Goal: Navigation & Orientation: Find specific page/section

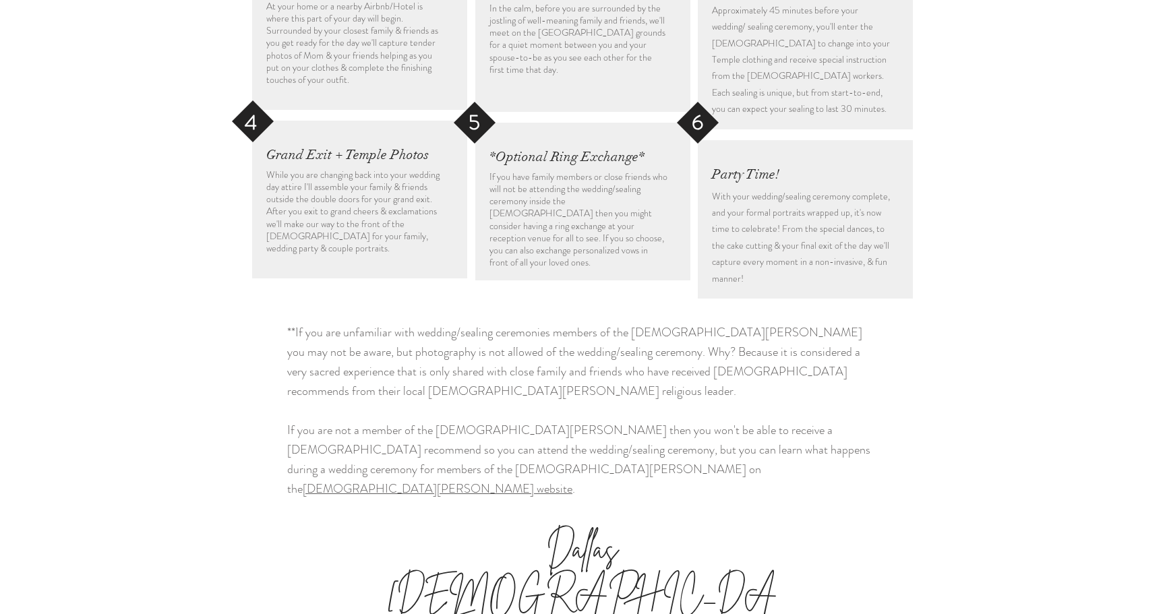
scroll to position [2017, 0]
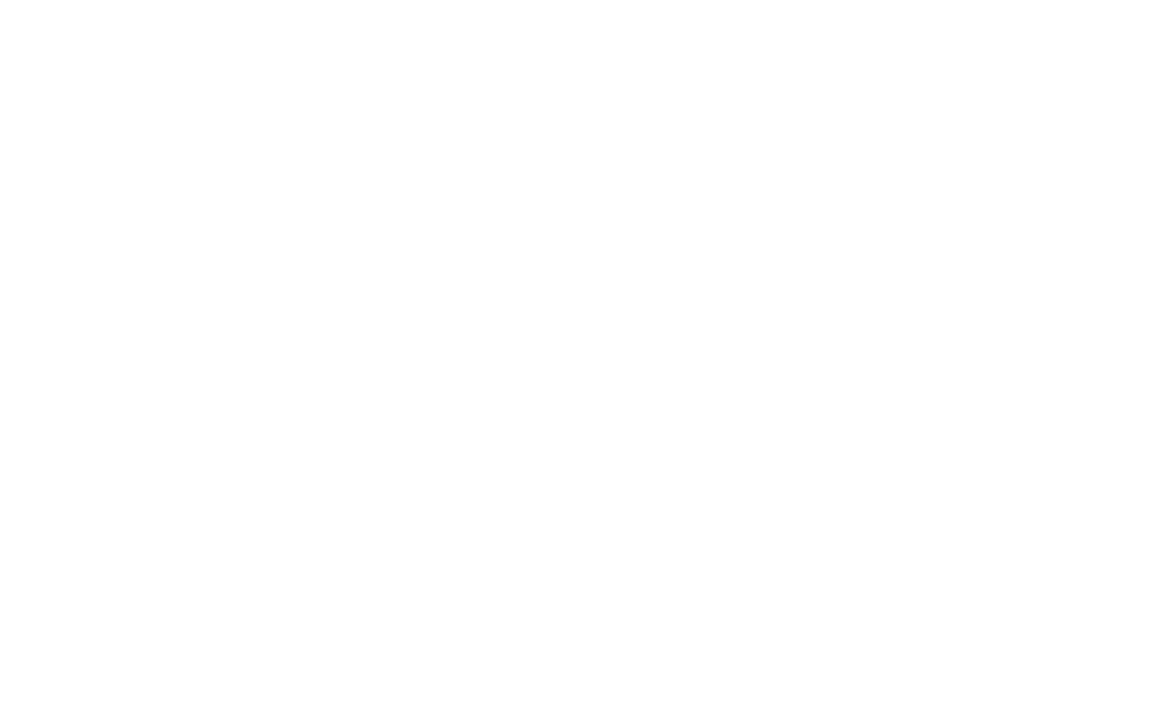
scroll to position [0, 0]
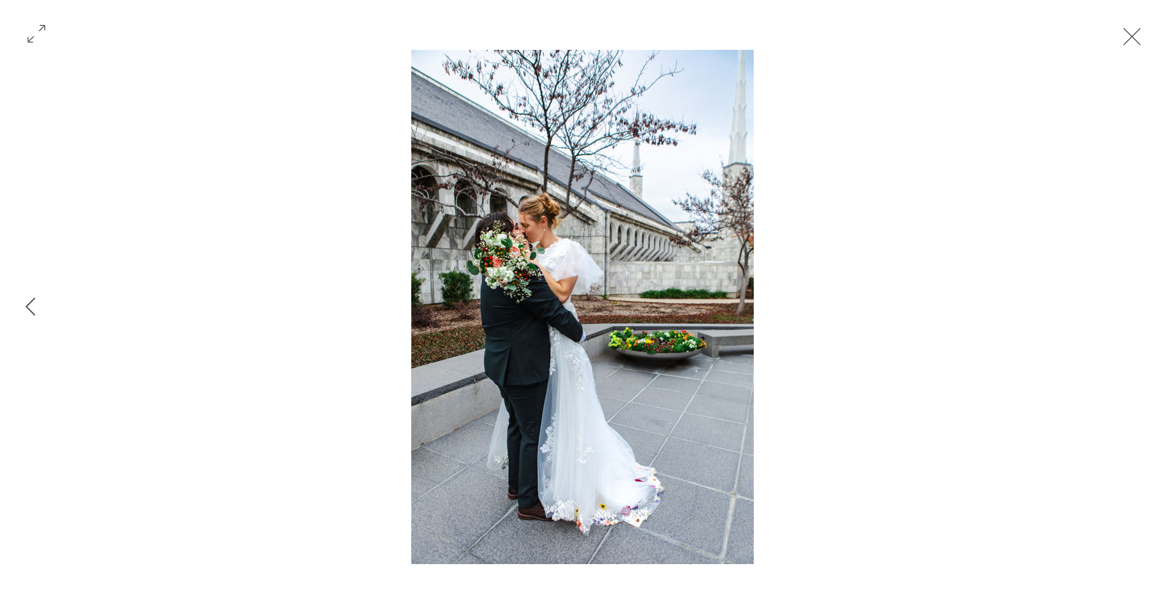
click at [24, 28] on button "Gallery item, detailed view" at bounding box center [37, 33] width 26 height 30
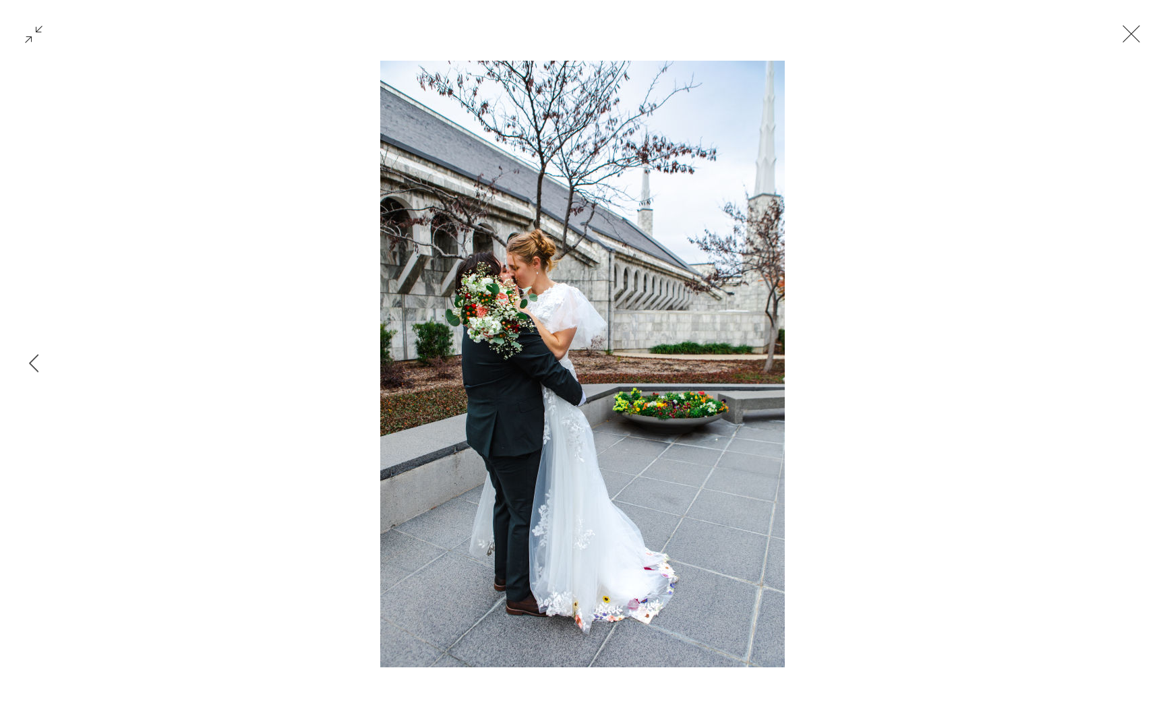
click at [1136, 36] on button "Exit fullscreen" at bounding box center [1131, 34] width 54 height 54
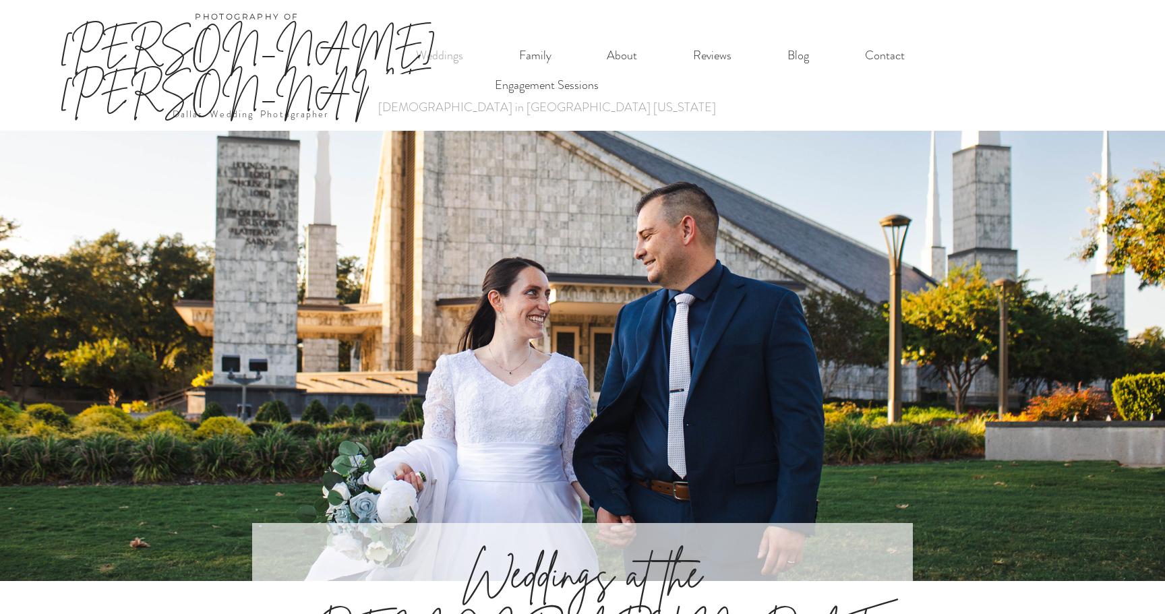
click at [445, 56] on p "[PERSON_NAME] [PERSON_NAME]" at bounding box center [247, 68] width 401 height 90
click at [293, 67] on link "[PERSON_NAME] [PERSON_NAME]" at bounding box center [247, 68] width 376 height 91
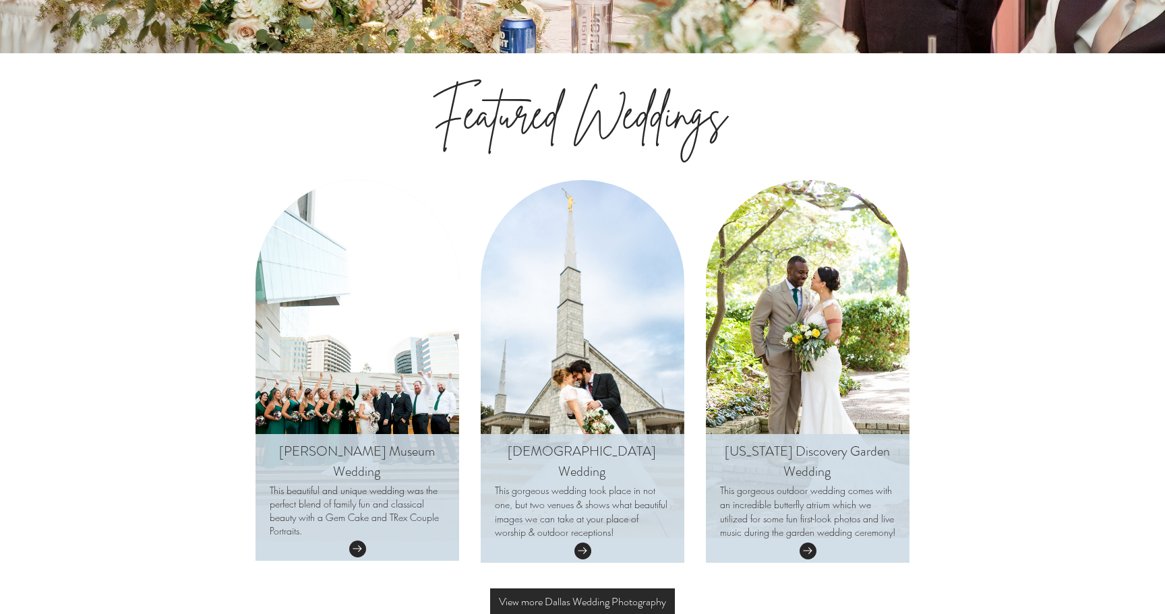
scroll to position [4484, 0]
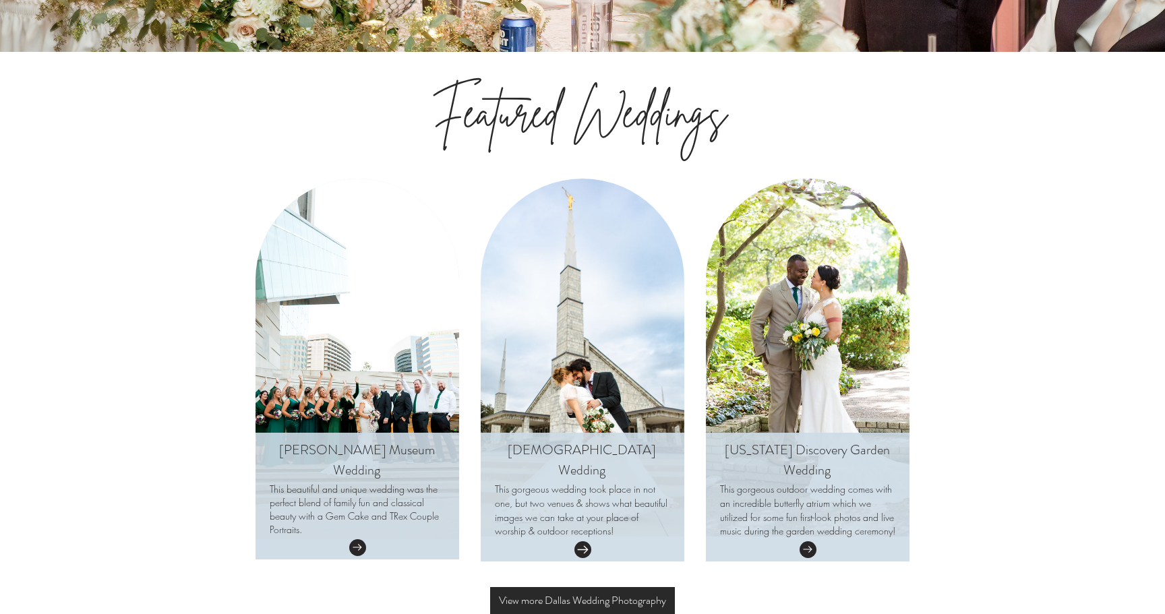
click at [588, 544] on icon "Go to" at bounding box center [582, 549] width 11 height 11
